Goal: Task Accomplishment & Management: Manage account settings

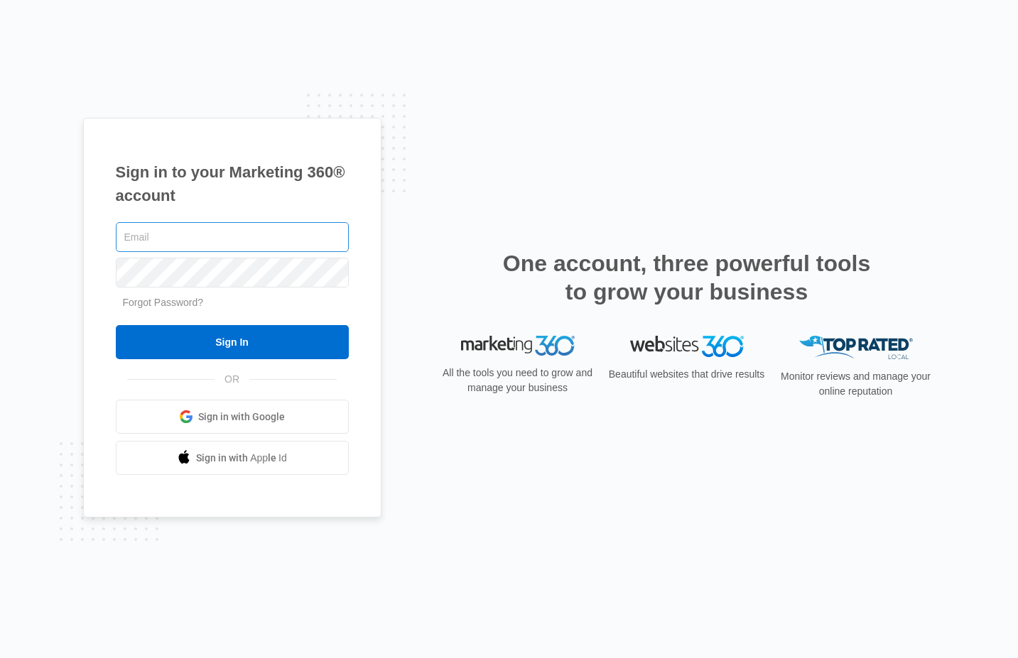
click at [211, 245] on input "text" at bounding box center [232, 237] width 233 height 30
type input "[EMAIL_ADDRESS][DOMAIN_NAME]"
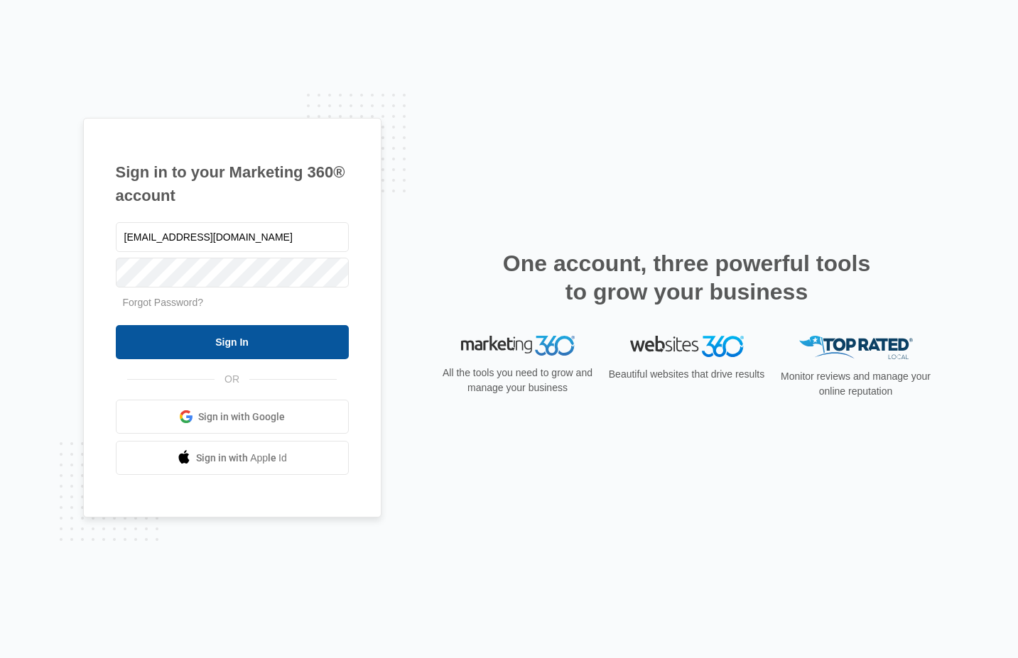
click at [254, 345] on input "Sign In" at bounding box center [232, 342] width 233 height 34
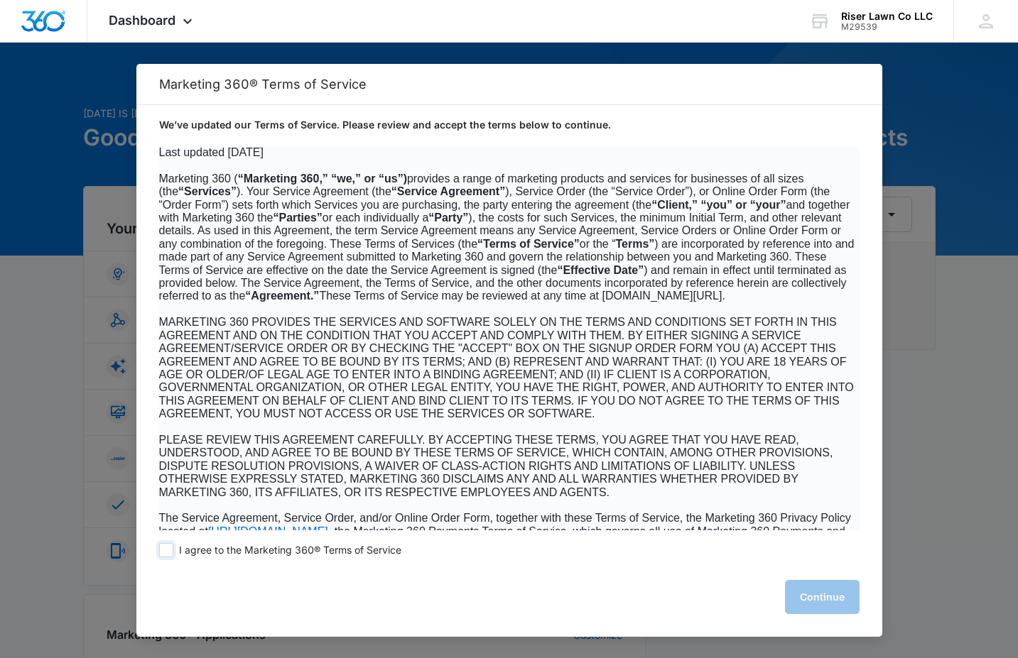
click at [165, 550] on span at bounding box center [166, 550] width 14 height 14
click at [165, 550] on input "I agree to the Marketing 360® Terms of Service" at bounding box center [166, 550] width 14 height 14
checkbox input "true"
click at [828, 594] on button "Continue" at bounding box center [822, 597] width 75 height 34
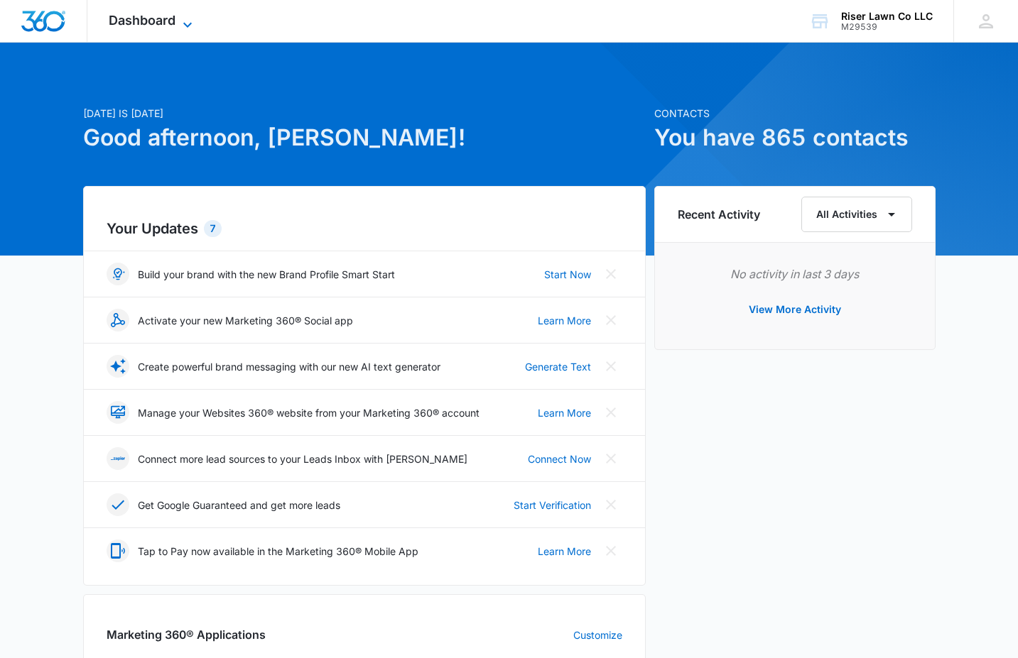
click at [188, 28] on icon at bounding box center [187, 24] width 17 height 17
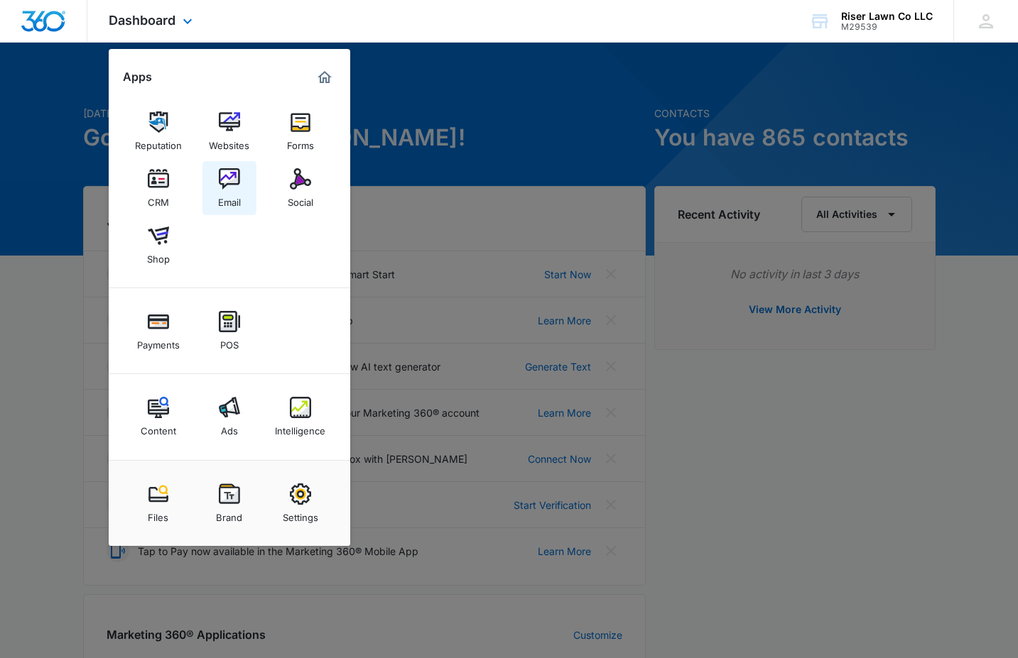
click at [229, 175] on img at bounding box center [229, 178] width 21 height 21
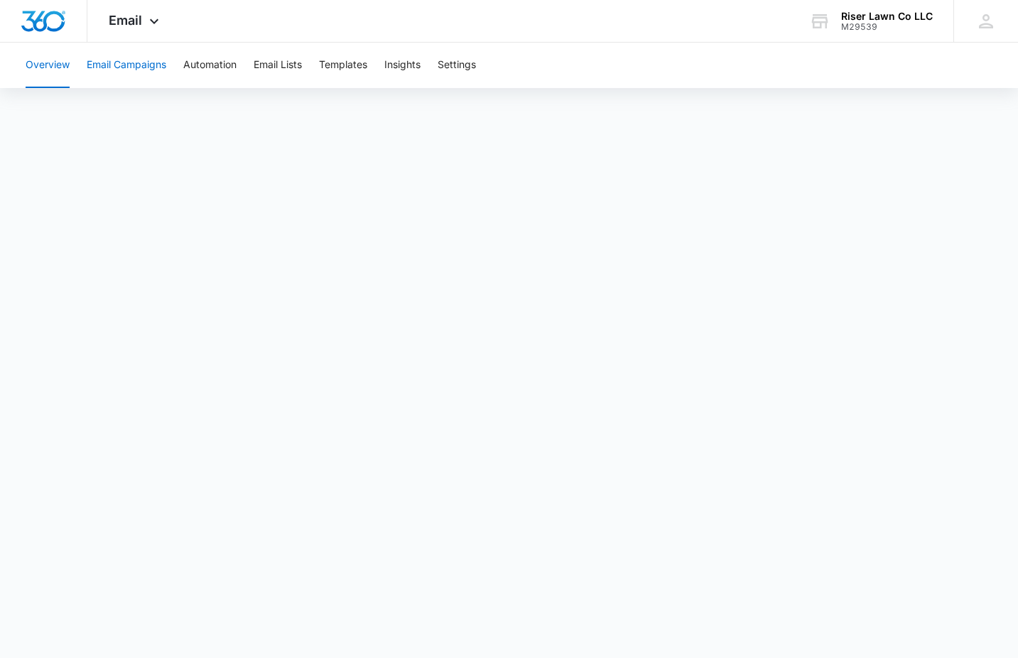
click at [120, 68] on button "Email Campaigns" at bounding box center [127, 65] width 80 height 45
click at [285, 62] on button "Email Lists" at bounding box center [278, 65] width 48 height 45
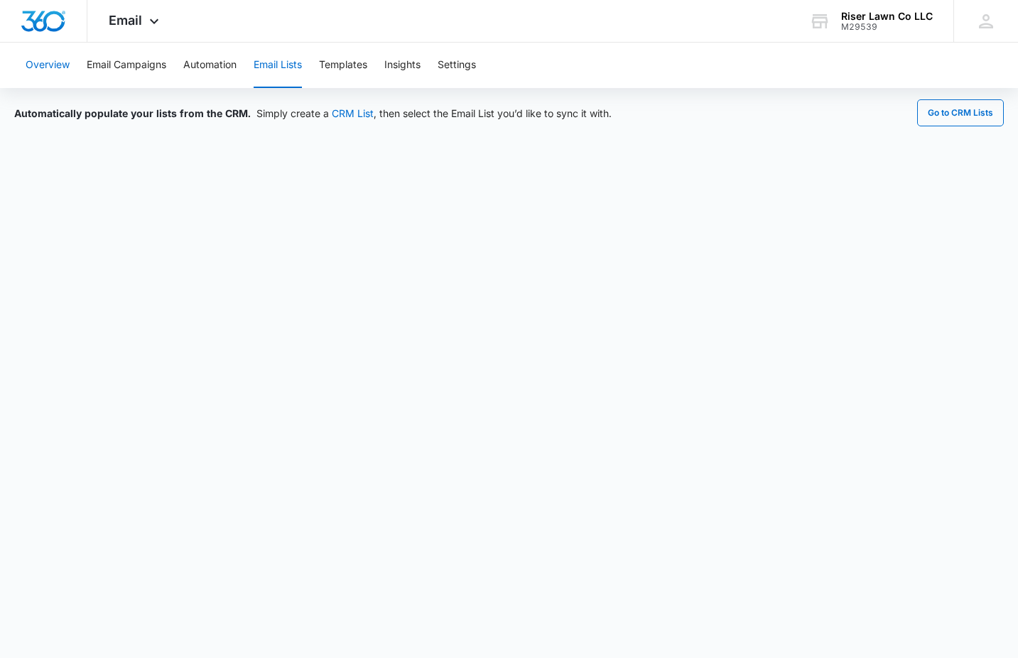
click at [56, 68] on button "Overview" at bounding box center [48, 65] width 44 height 45
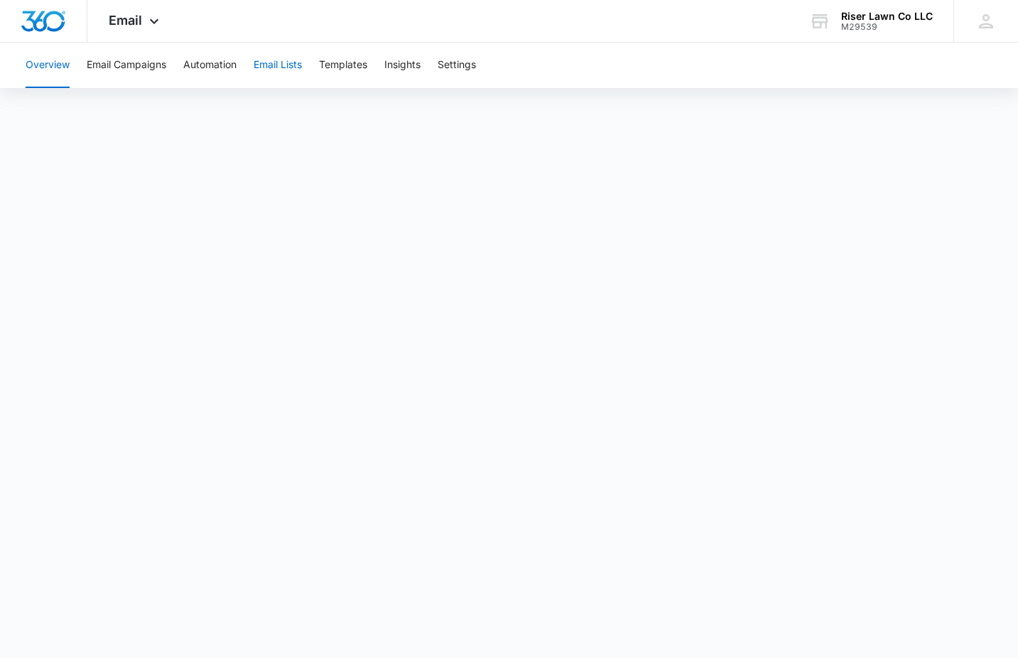
click at [269, 70] on button "Email Lists" at bounding box center [278, 65] width 48 height 45
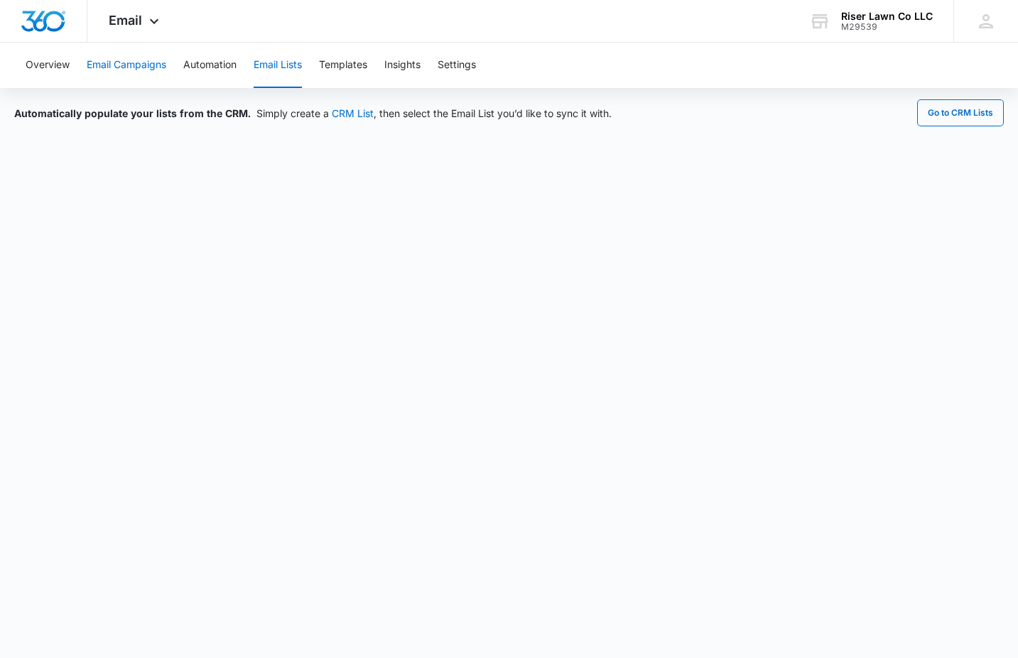
click at [141, 66] on button "Email Campaigns" at bounding box center [127, 65] width 80 height 45
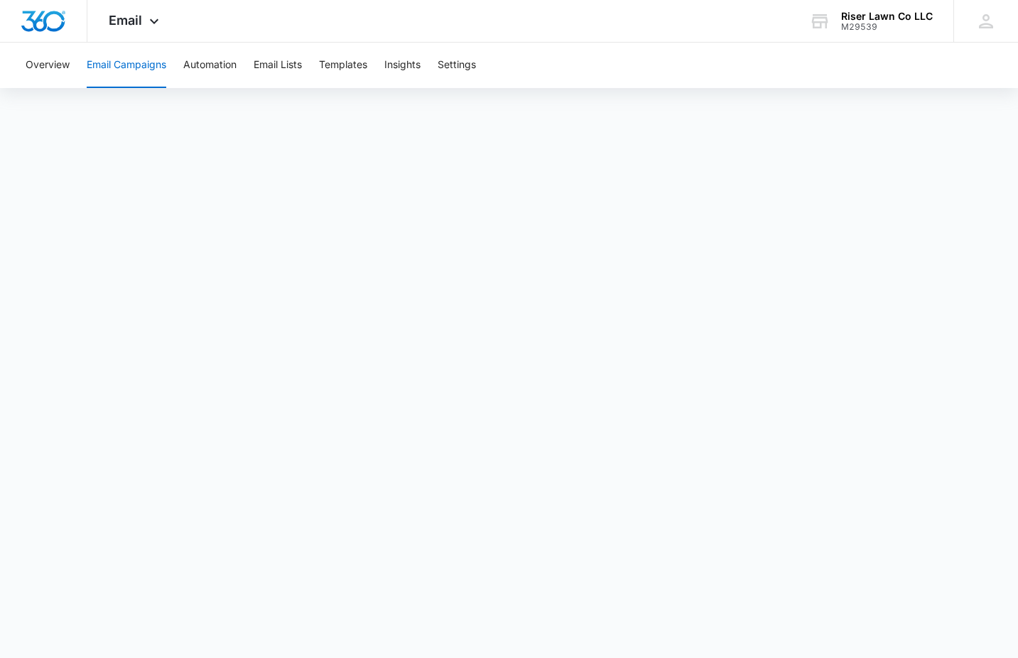
click at [136, 78] on button "Email Campaigns" at bounding box center [127, 65] width 80 height 45
click at [129, 58] on button "Email Campaigns" at bounding box center [127, 65] width 80 height 45
click at [50, 72] on button "Overview" at bounding box center [48, 65] width 44 height 45
click at [124, 66] on button "Email Campaigns" at bounding box center [127, 65] width 80 height 45
click at [59, 65] on button "Overview" at bounding box center [48, 65] width 44 height 45
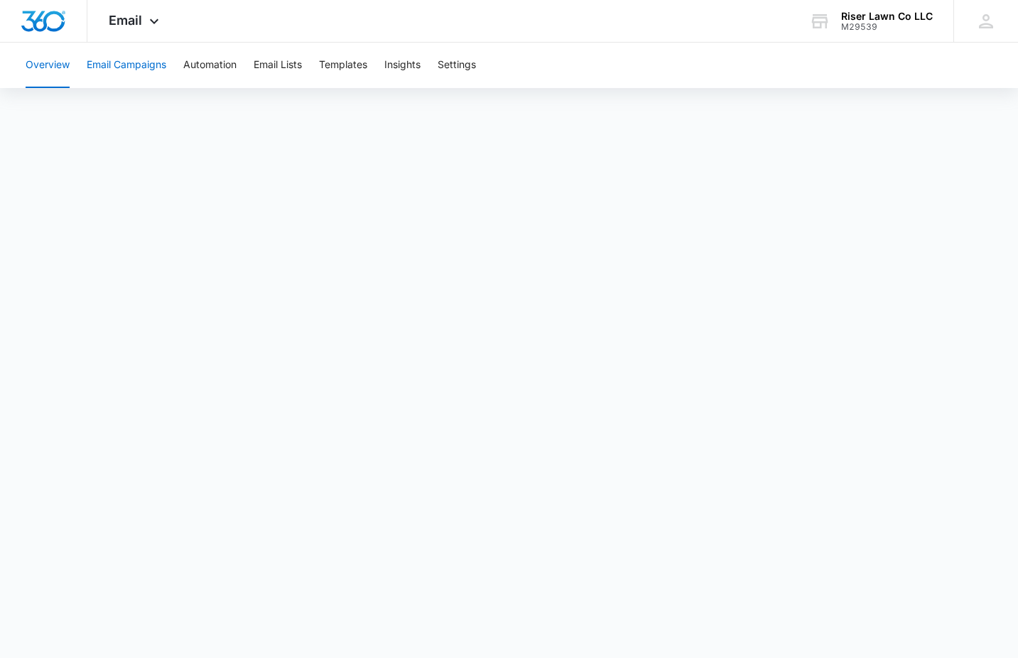
click at [128, 67] on button "Email Campaigns" at bounding box center [127, 65] width 80 height 45
